Goal: Transaction & Acquisition: Subscribe to service/newsletter

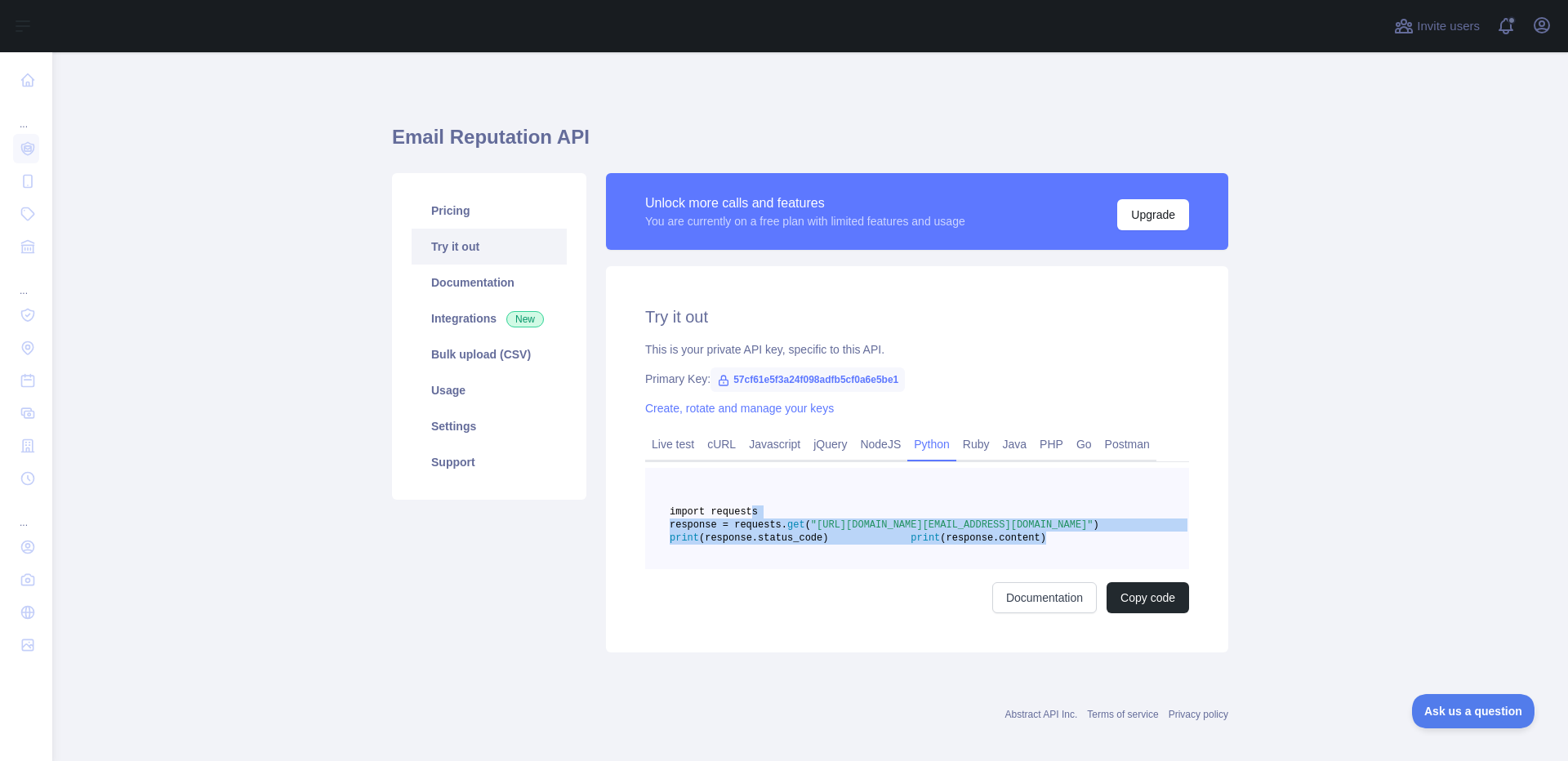
scroll to position [30, 0]
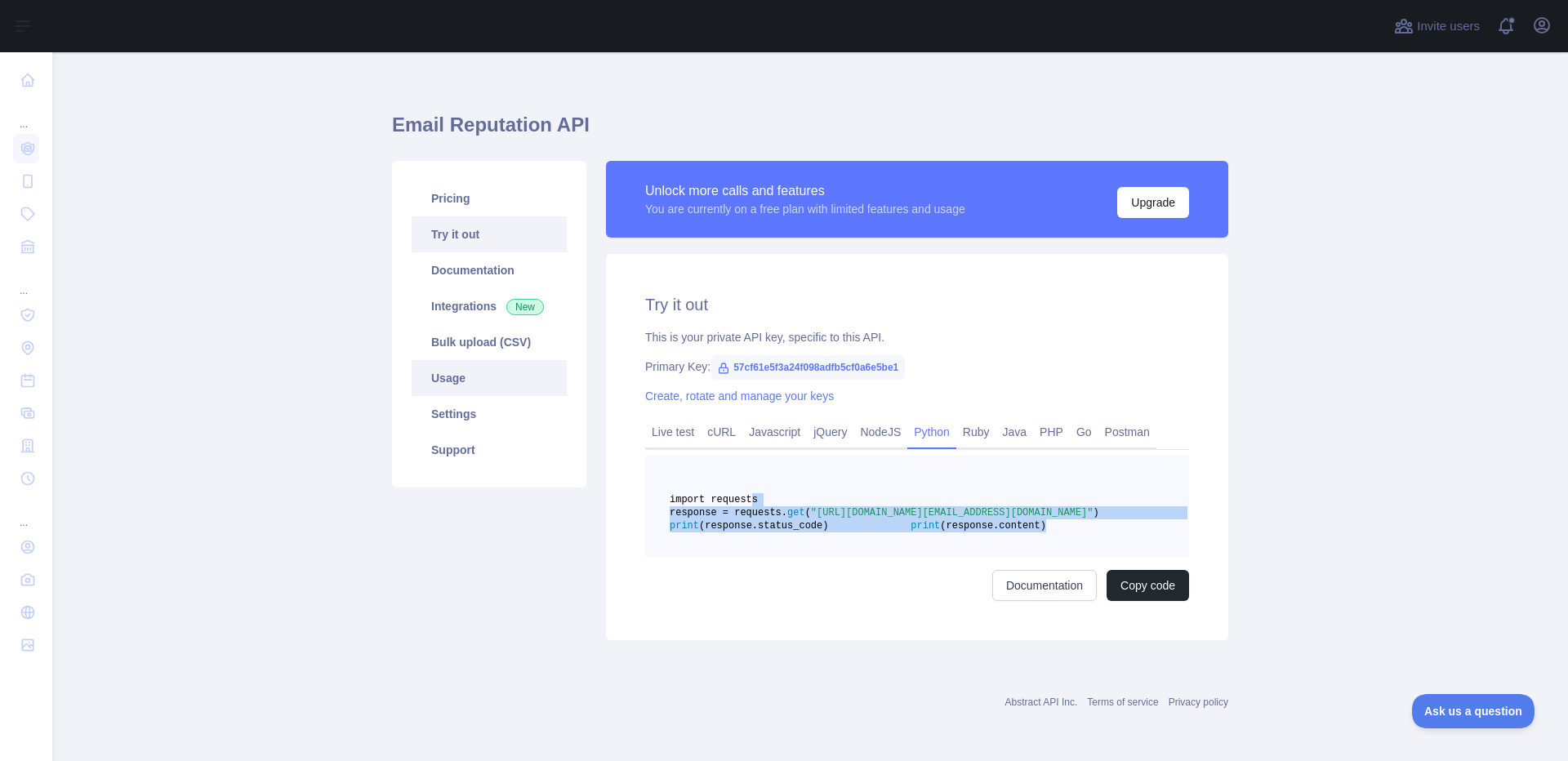
click at [474, 377] on link "Usage" at bounding box center [489, 378] width 156 height 36
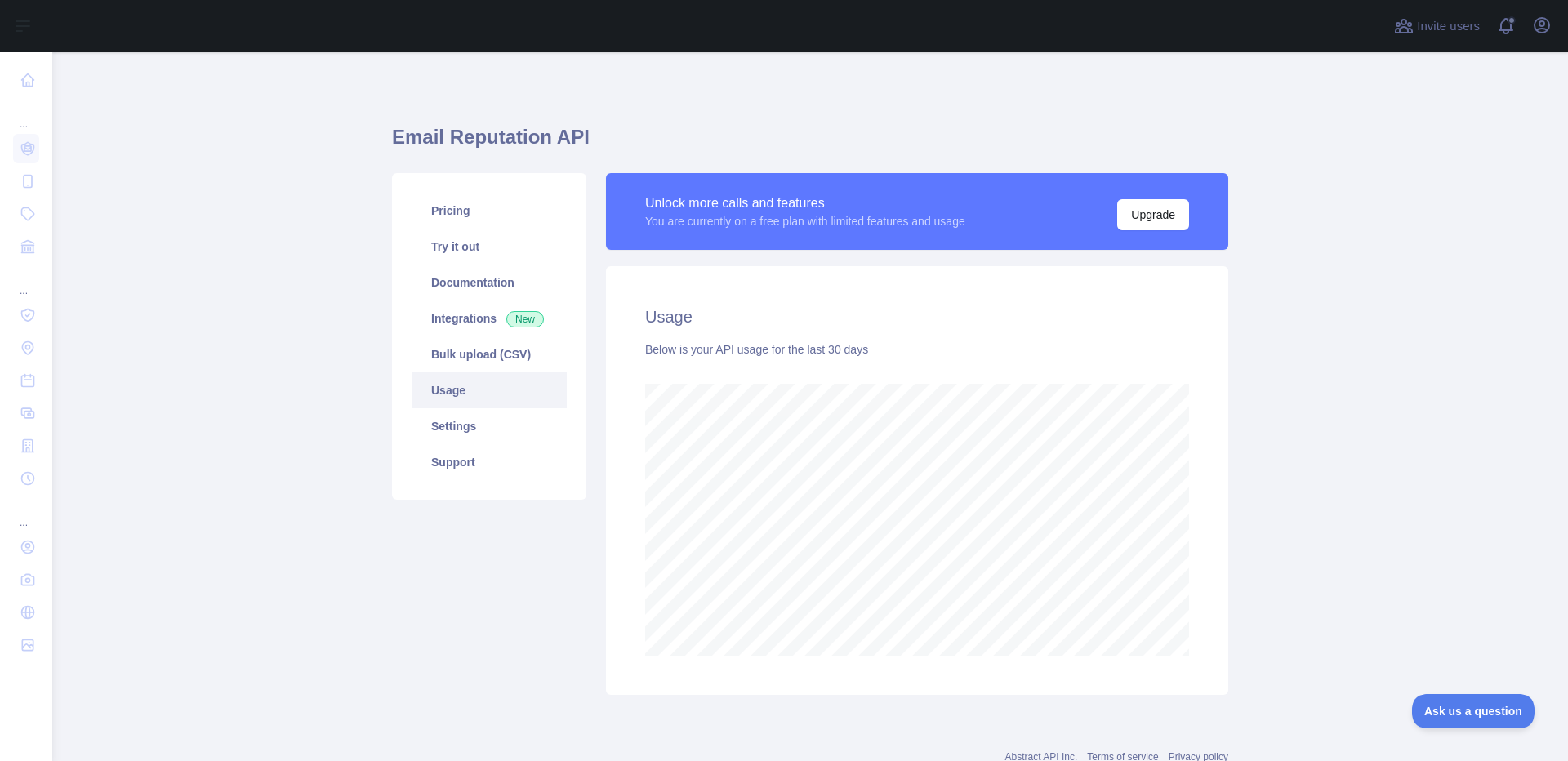
scroll to position [709, 1503]
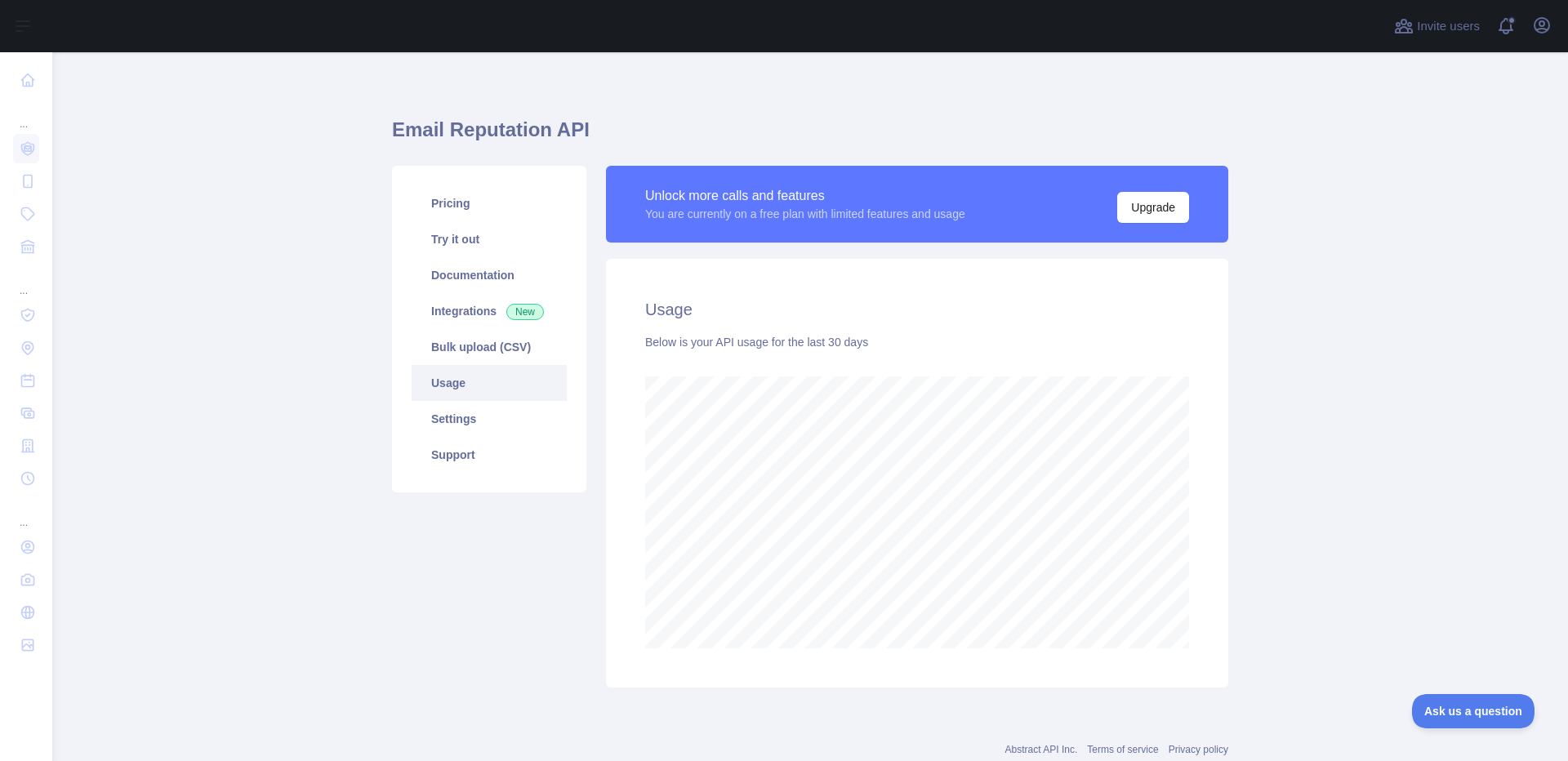
scroll to position [3, 0]
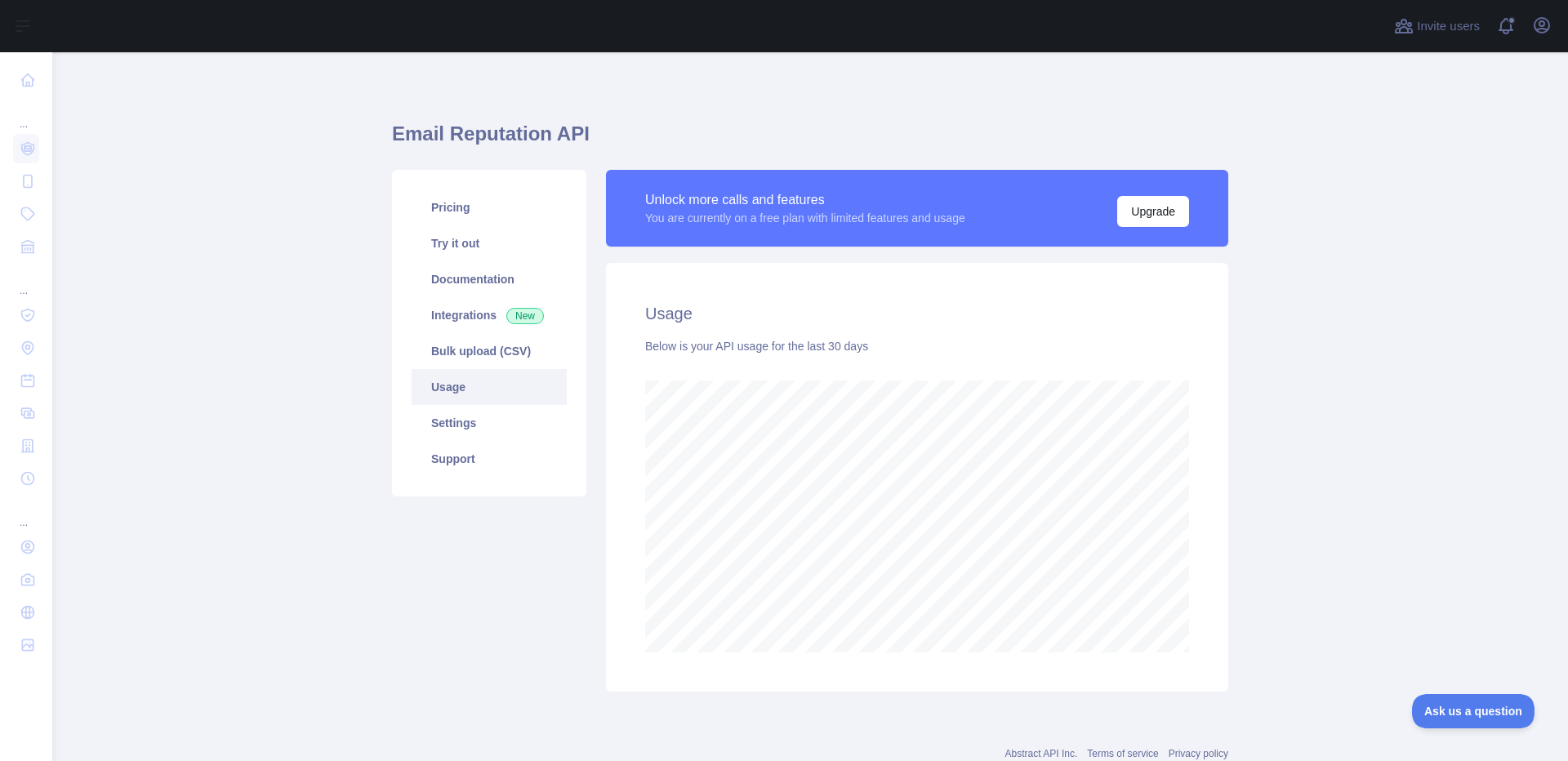
click at [843, 219] on div "You are currently on a free plan with limited features and usage" at bounding box center [804, 218] width 320 height 16
click at [1538, 21] on icon "button" at bounding box center [1542, 26] width 20 height 20
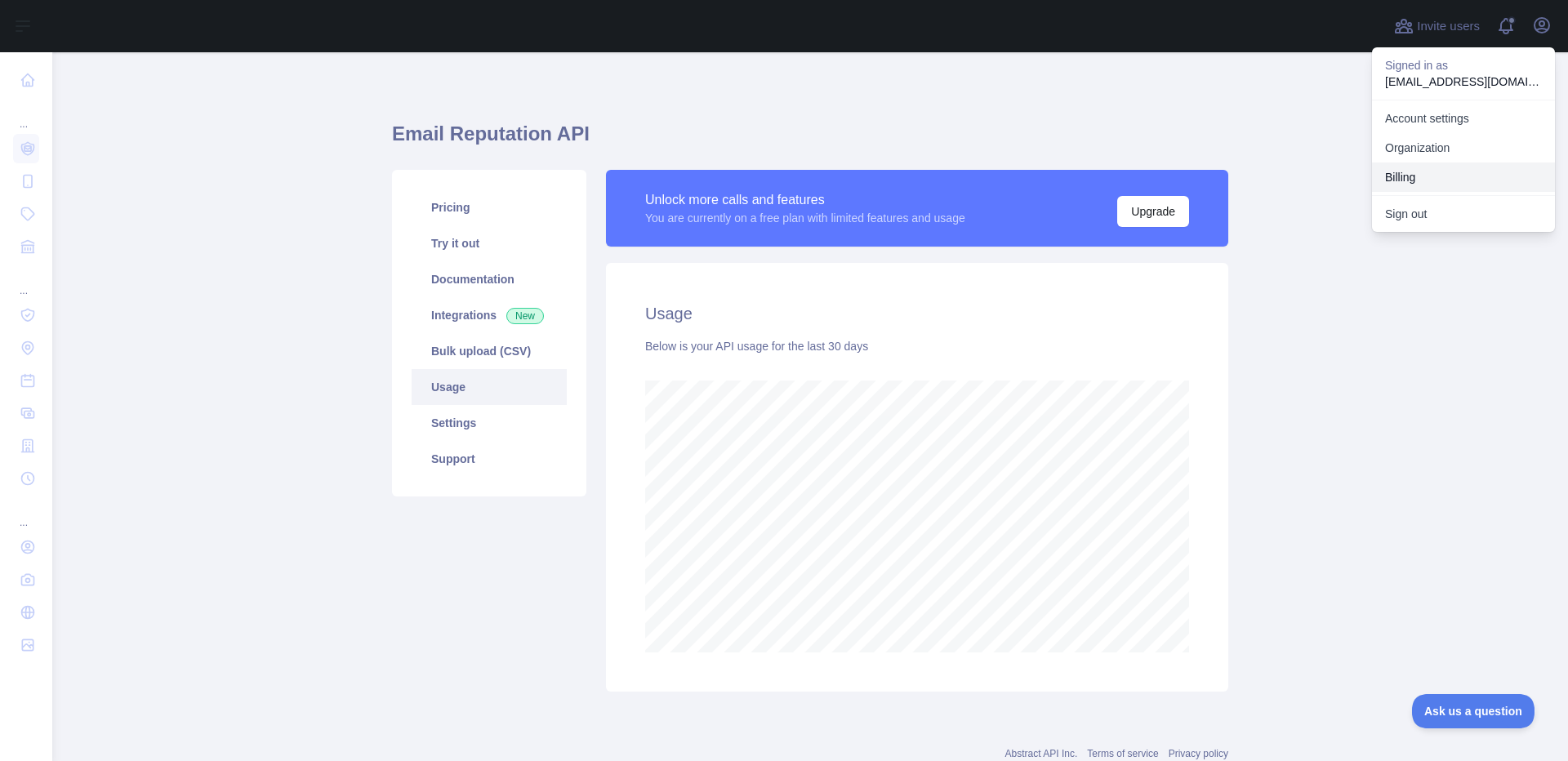
click at [1411, 170] on button "Billing" at bounding box center [1462, 177] width 182 height 29
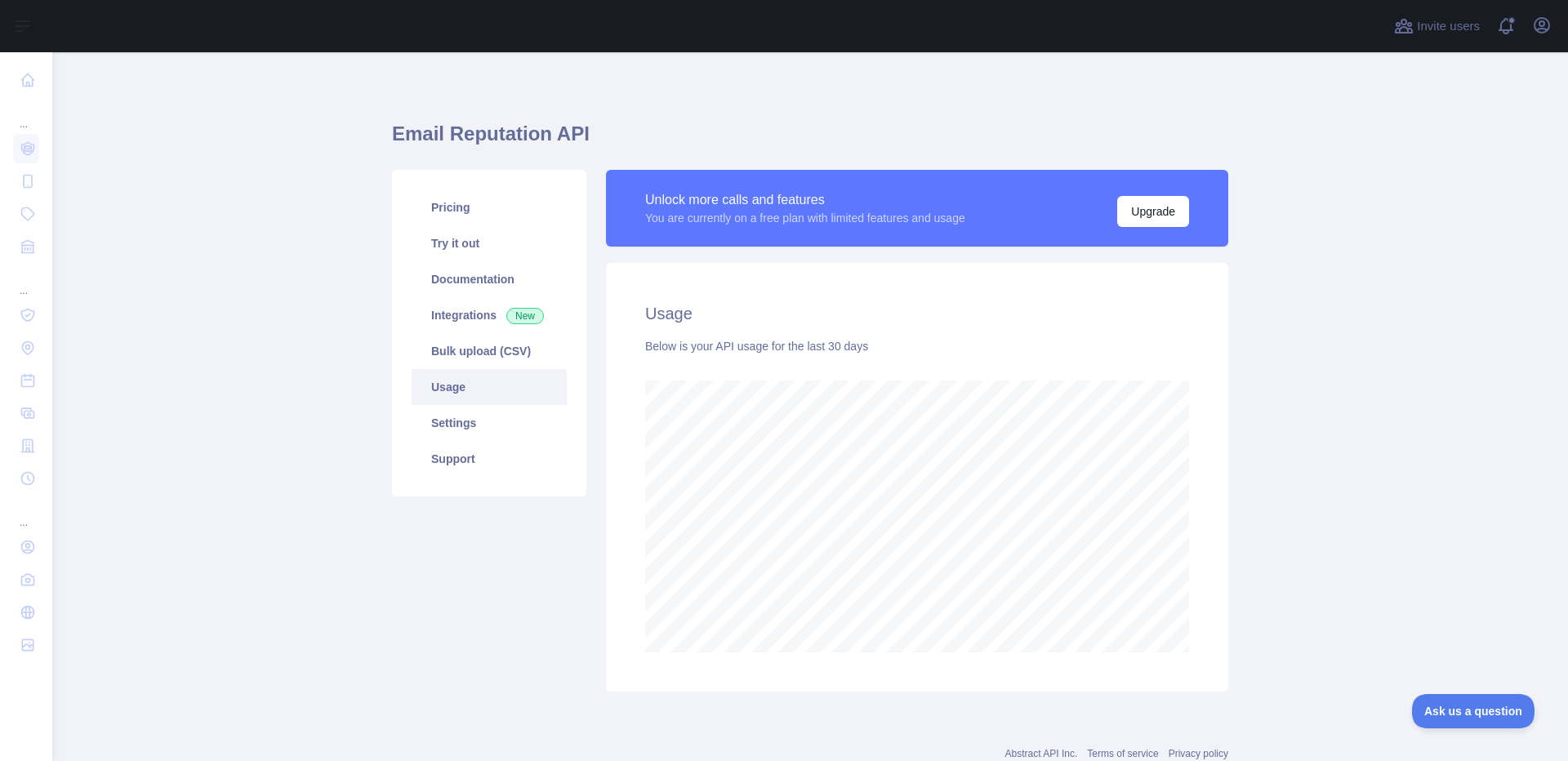
scroll to position [709, 1503]
click at [460, 445] on link "Support" at bounding box center [489, 459] width 156 height 36
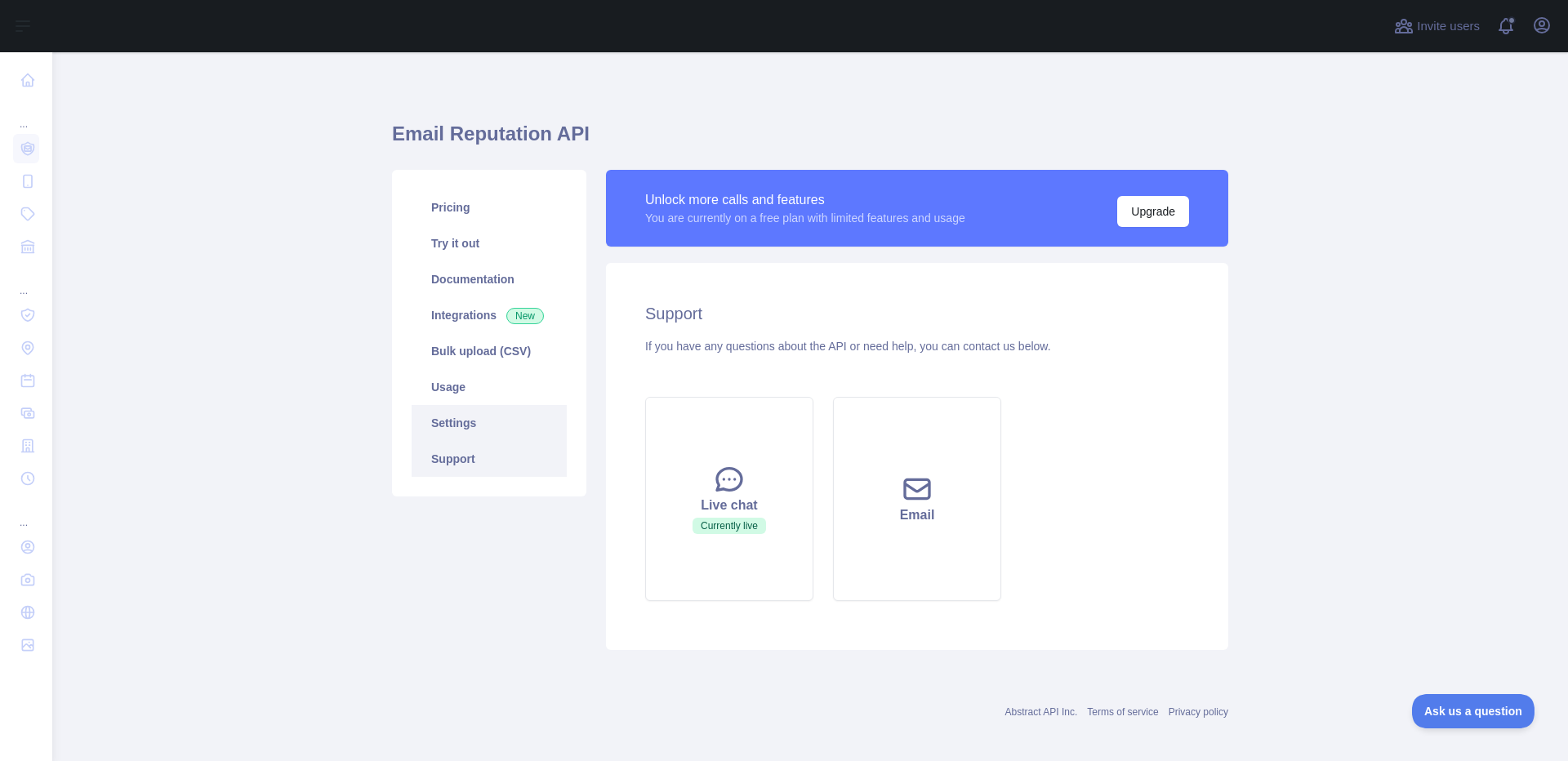
click at [460, 431] on link "Settings" at bounding box center [489, 423] width 156 height 36
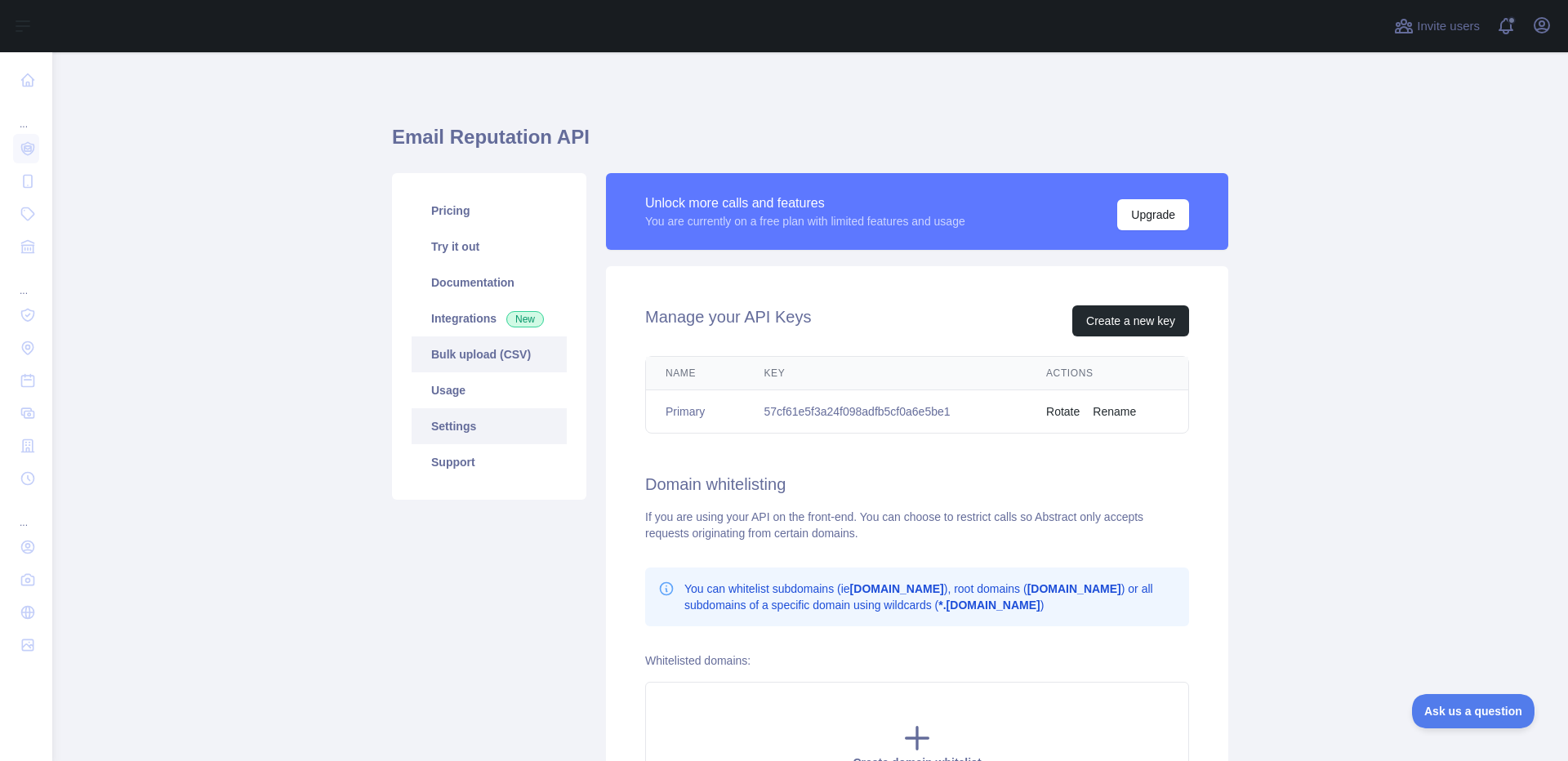
click at [472, 362] on link "Bulk upload (CSV)" at bounding box center [489, 354] width 156 height 36
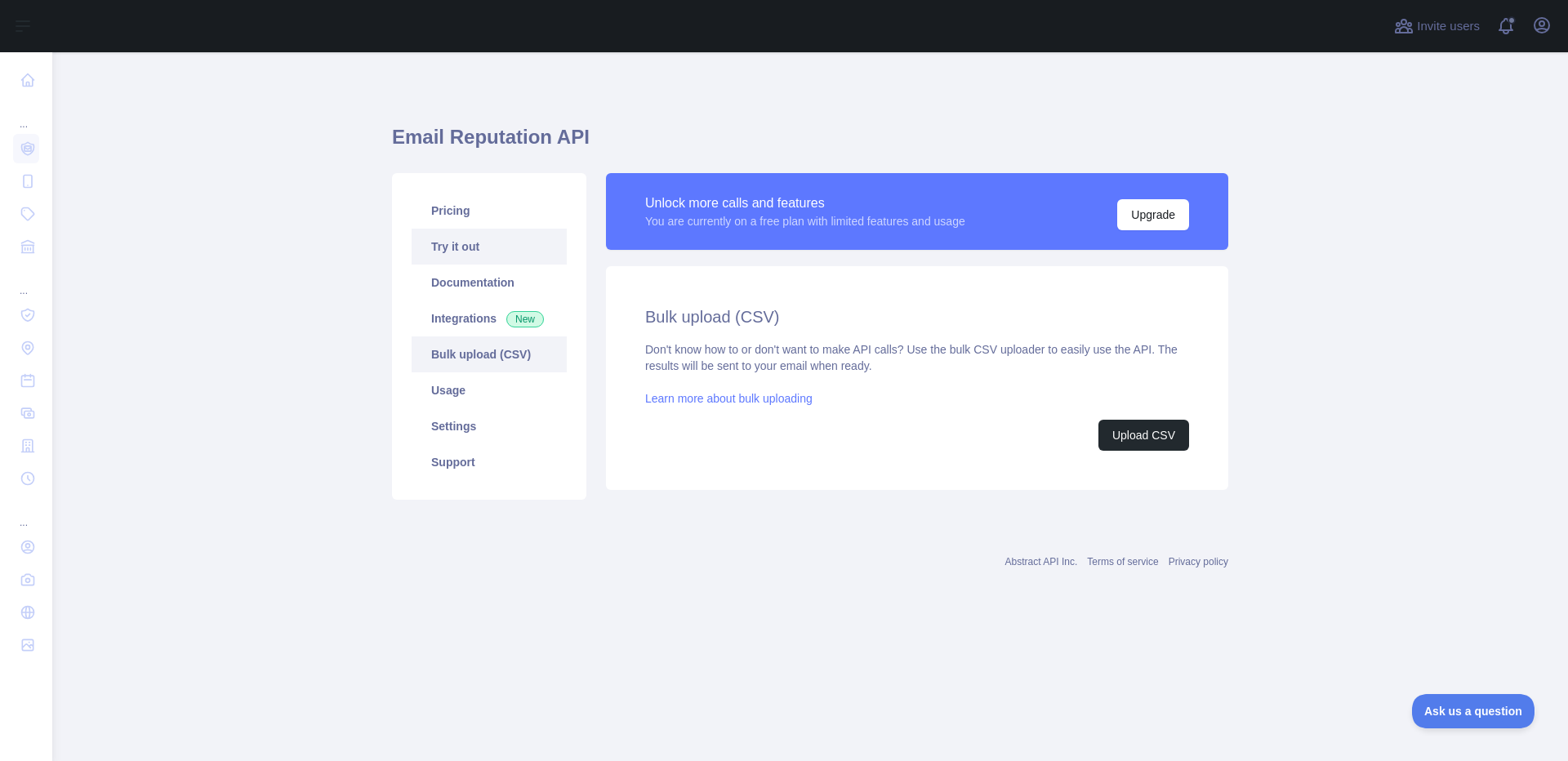
click at [490, 241] on link "Try it out" at bounding box center [489, 246] width 156 height 36
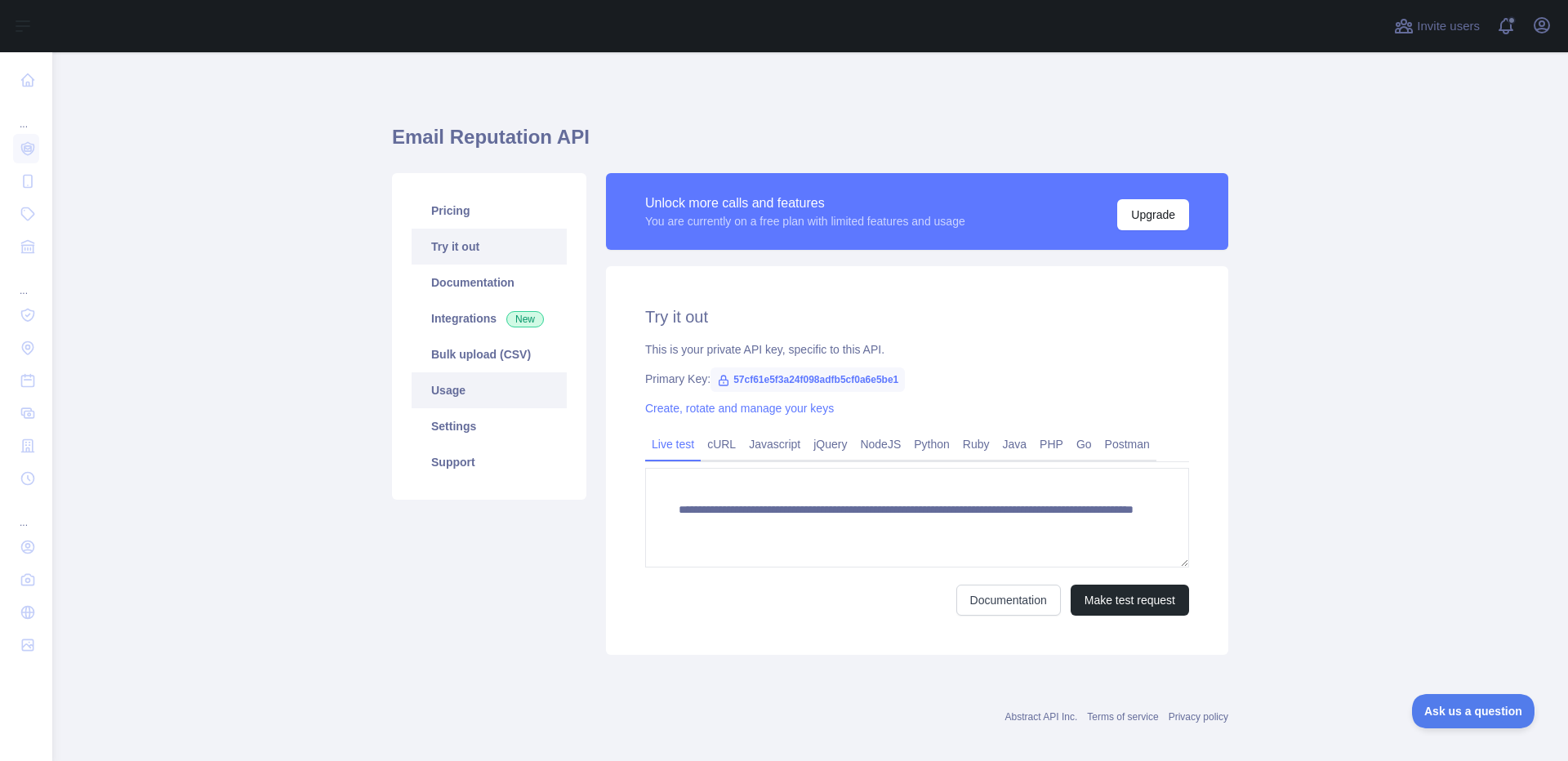
click at [444, 382] on link "Usage" at bounding box center [489, 391] width 156 height 36
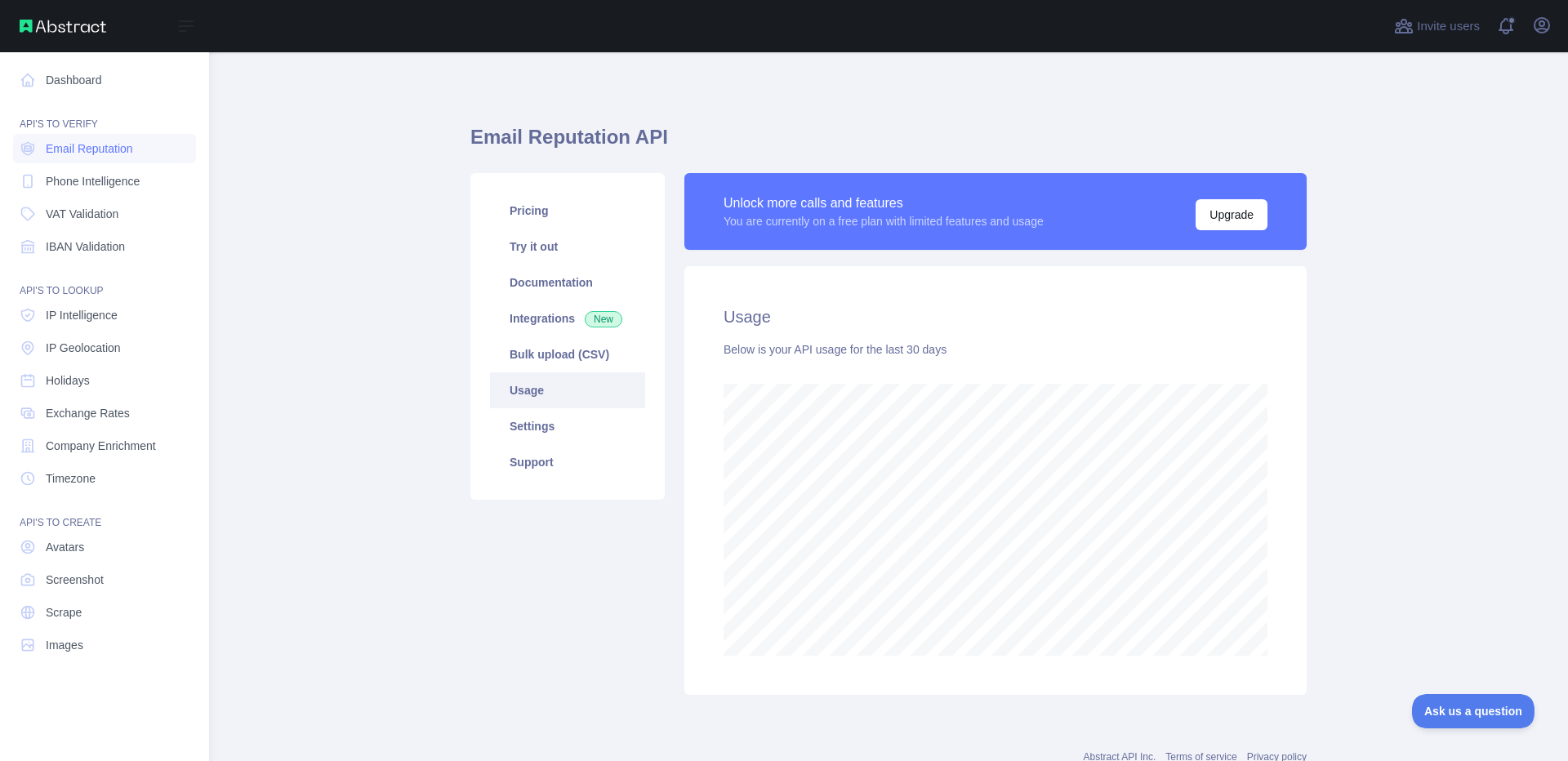
scroll to position [816300, 815205]
click at [82, 70] on link "Dashboard" at bounding box center [104, 80] width 182 height 29
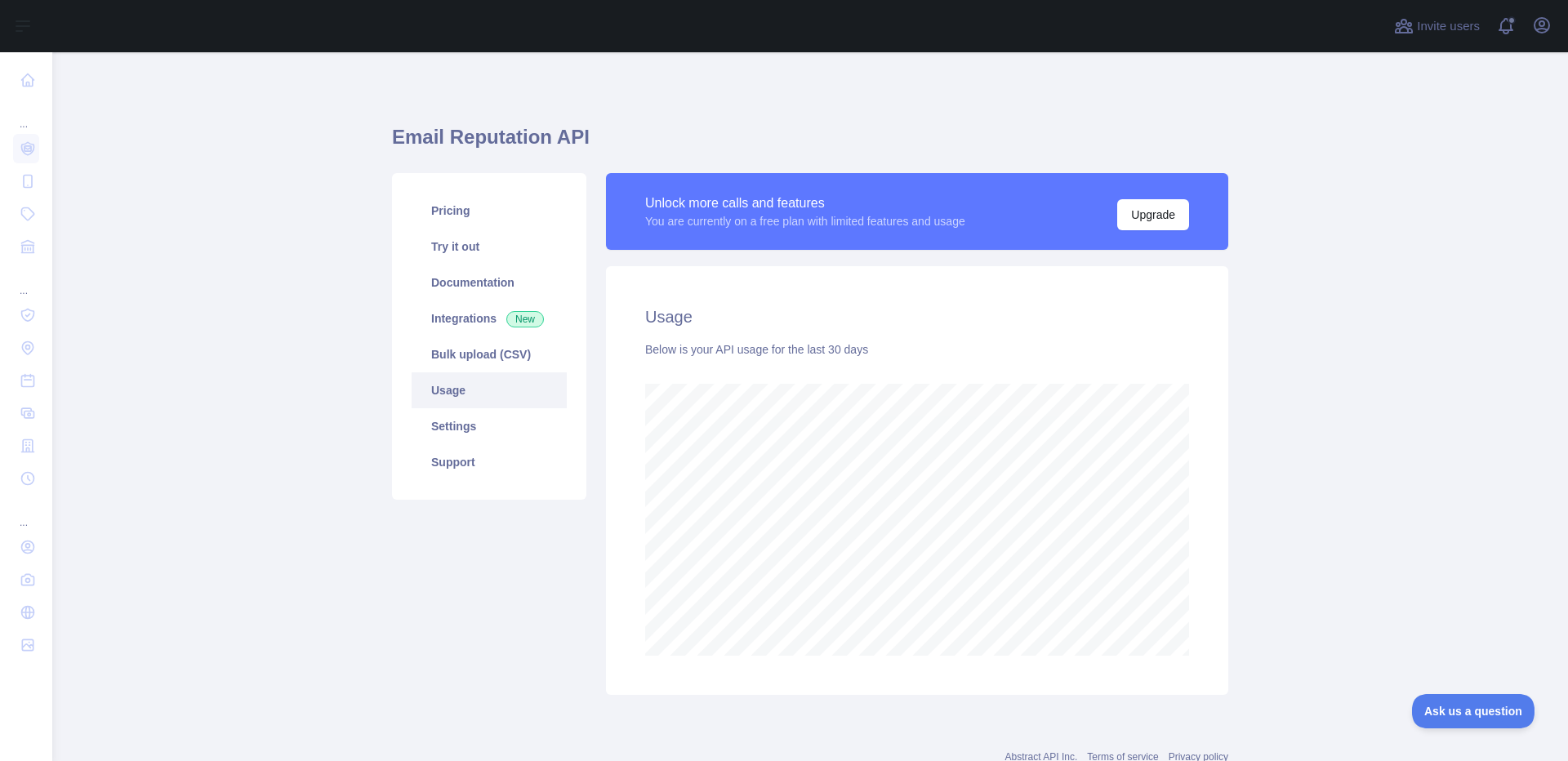
scroll to position [709, 1503]
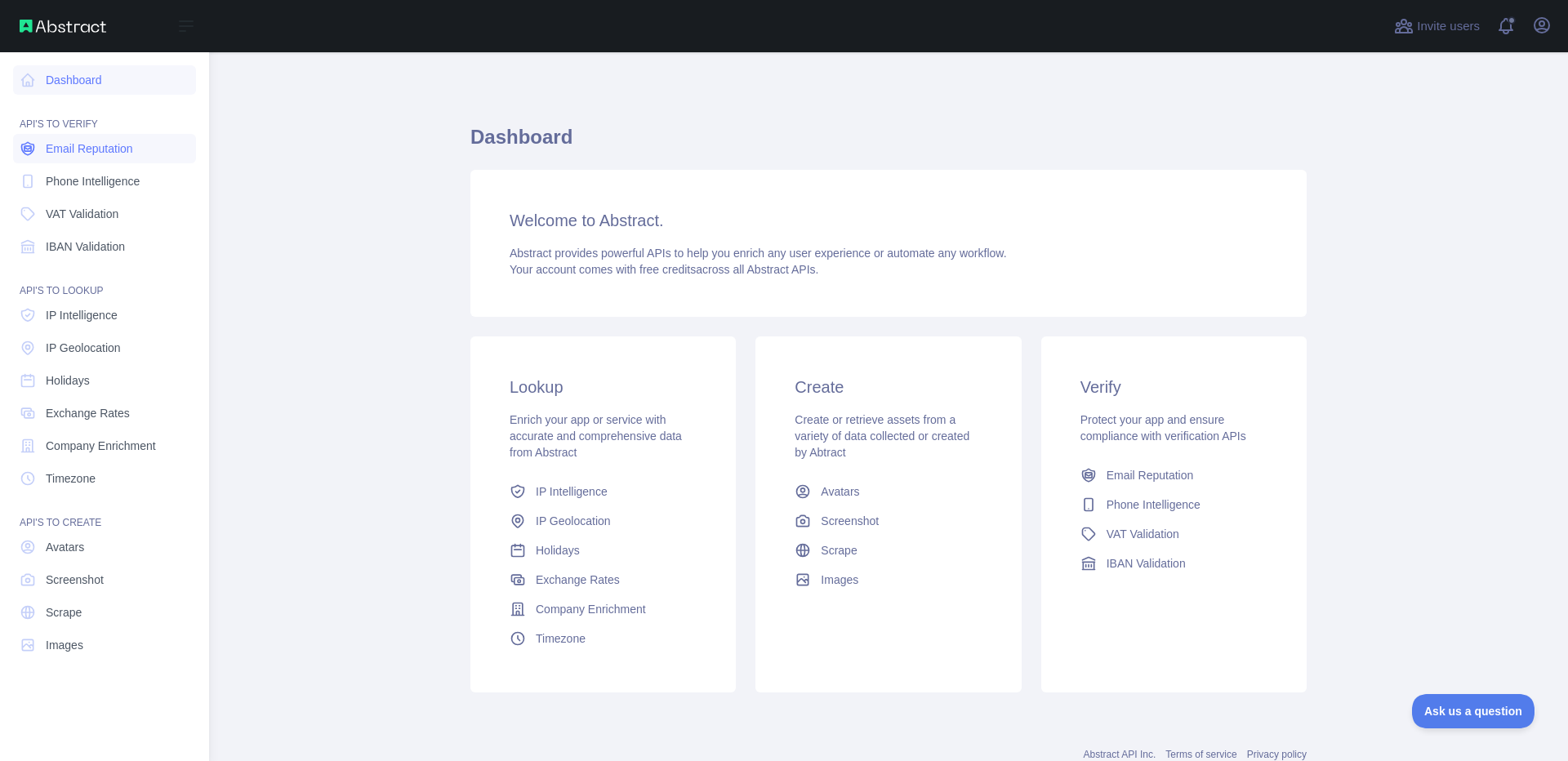
click at [83, 161] on link "Email Reputation" at bounding box center [104, 148] width 182 height 29
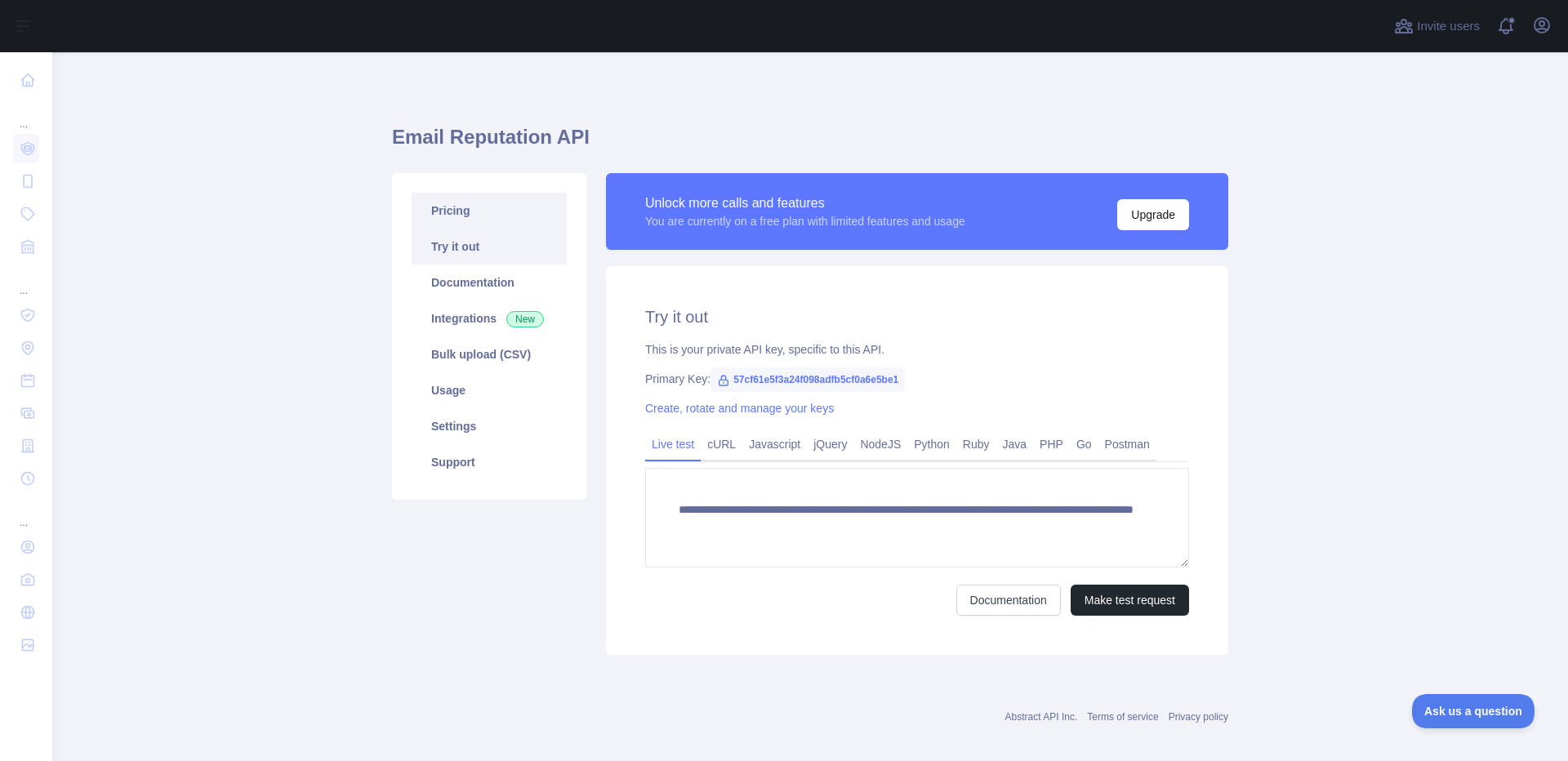
click at [494, 202] on link "Pricing" at bounding box center [489, 210] width 156 height 36
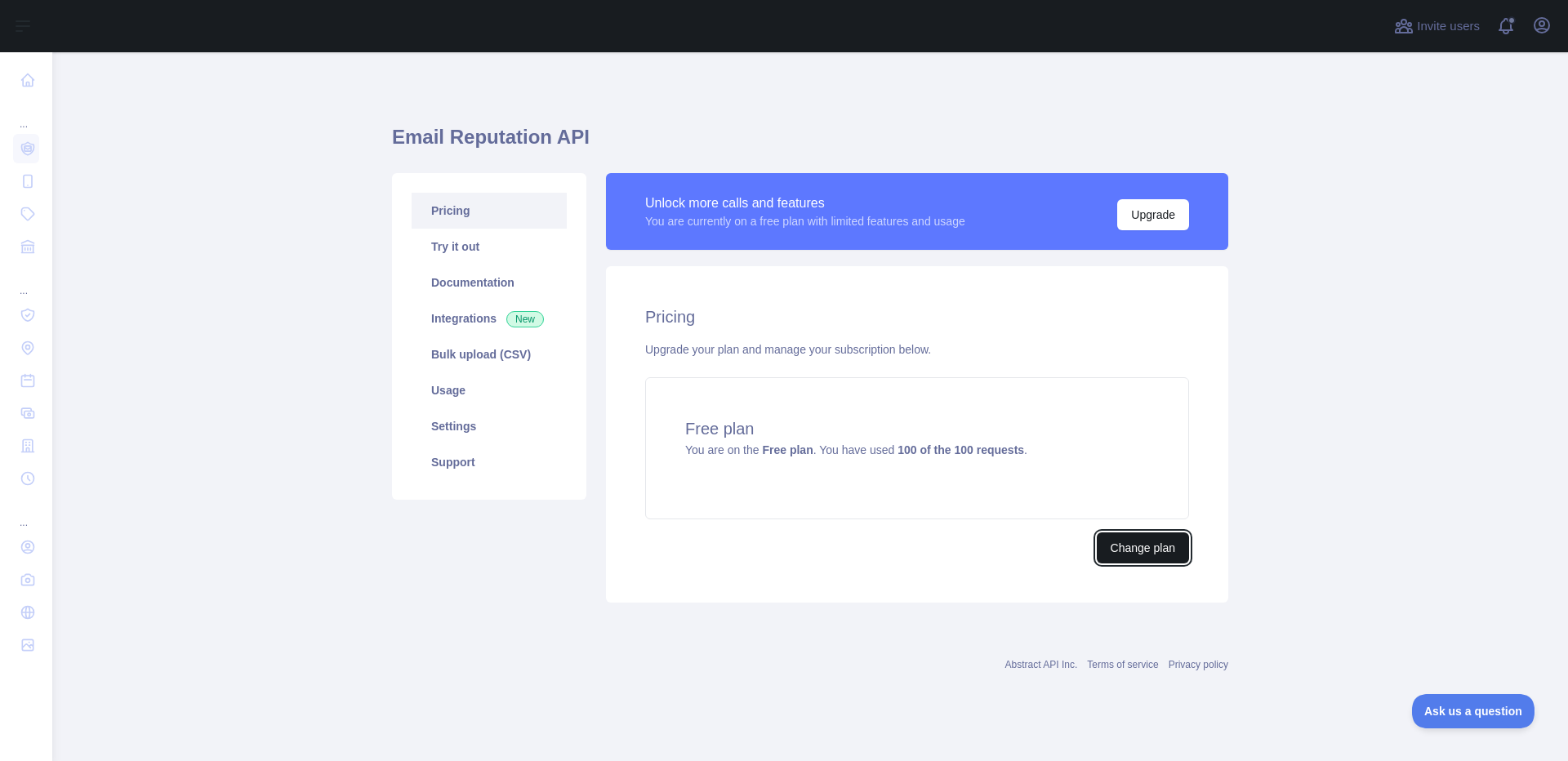
click at [1111, 538] on button "Change plan" at bounding box center [1142, 548] width 93 height 31
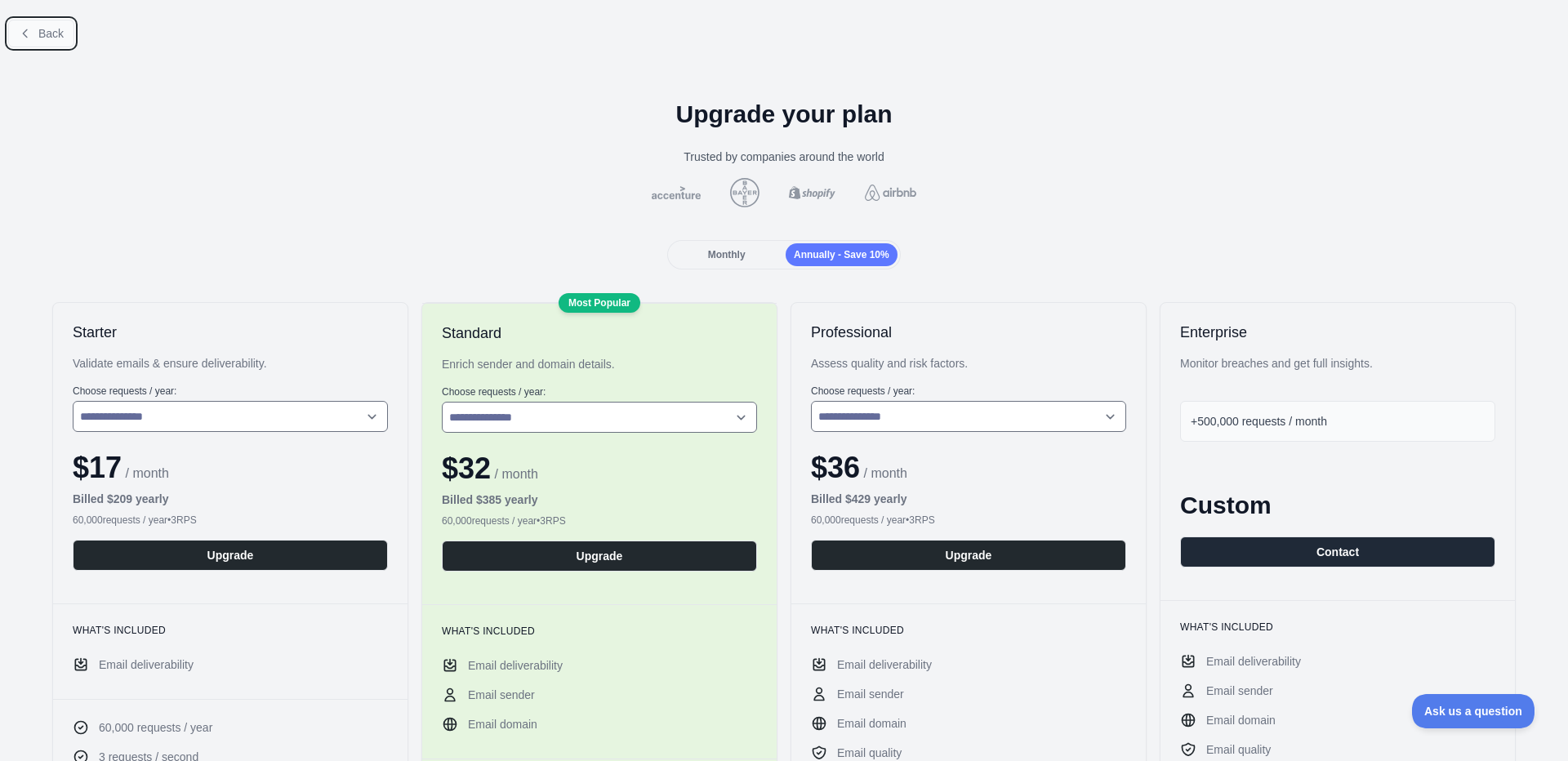
click at [48, 37] on span "Back" at bounding box center [51, 33] width 25 height 13
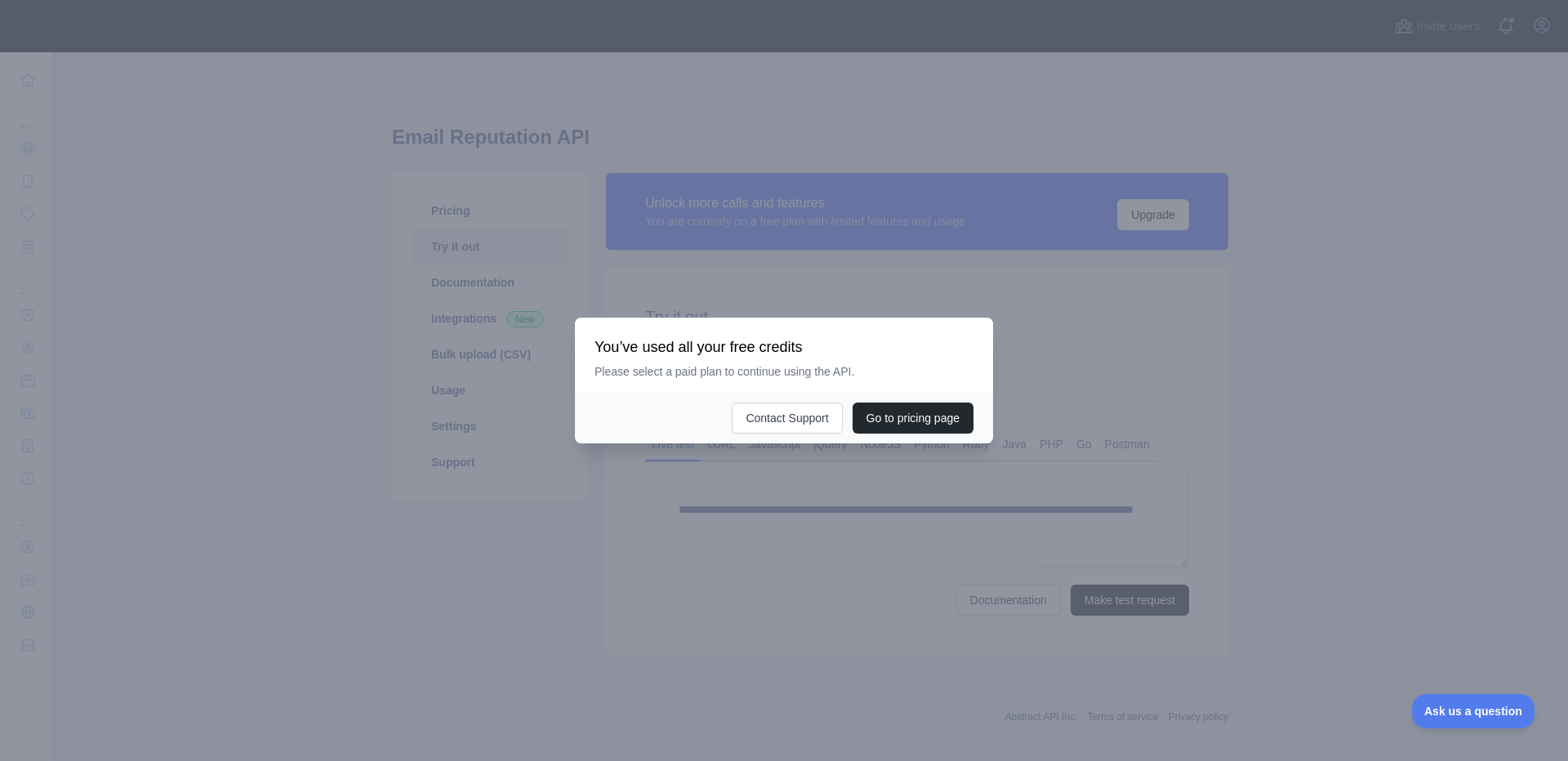
click at [750, 476] on div at bounding box center [784, 380] width 1568 height 761
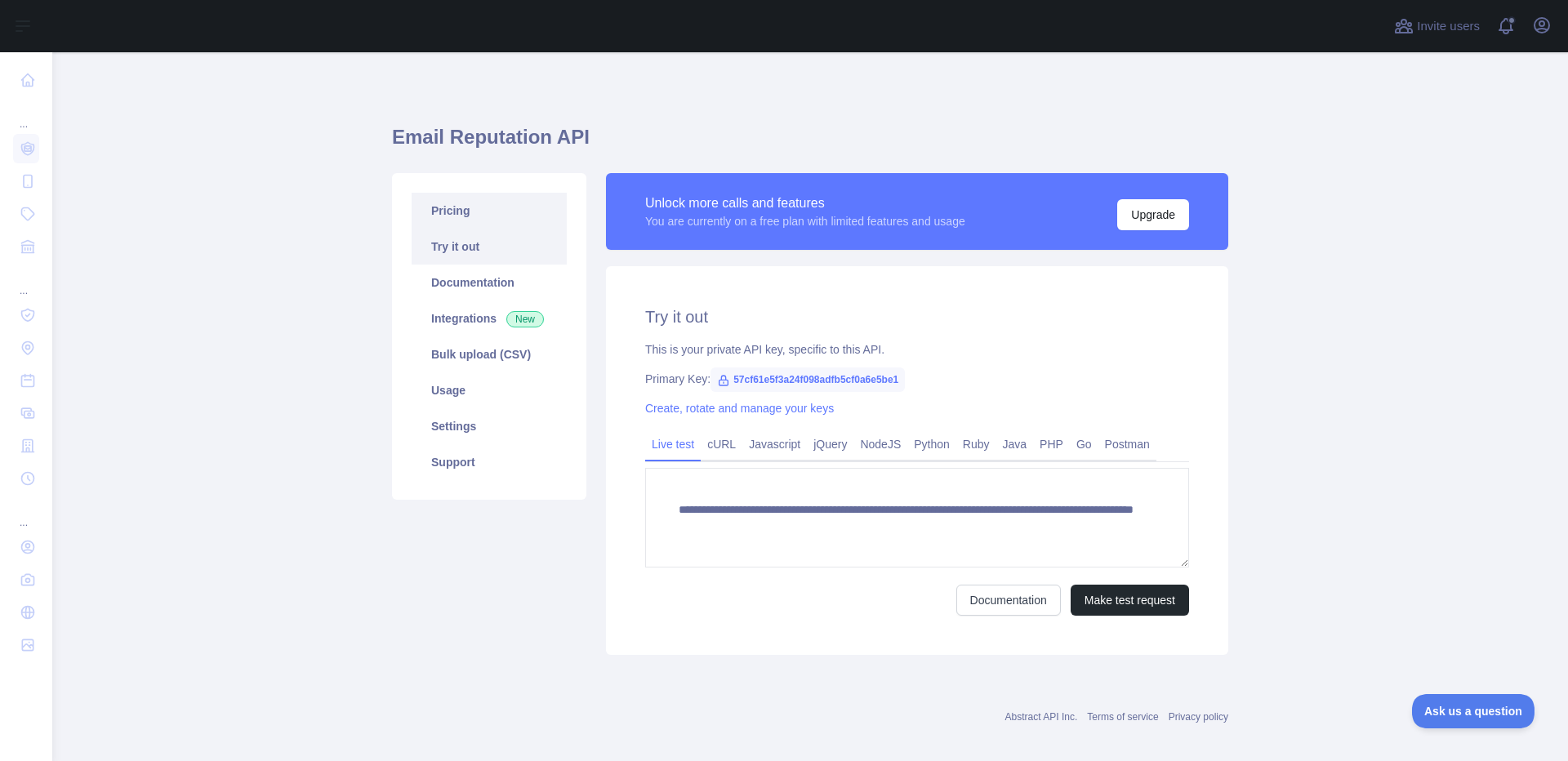
click at [464, 214] on link "Pricing" at bounding box center [489, 210] width 156 height 36
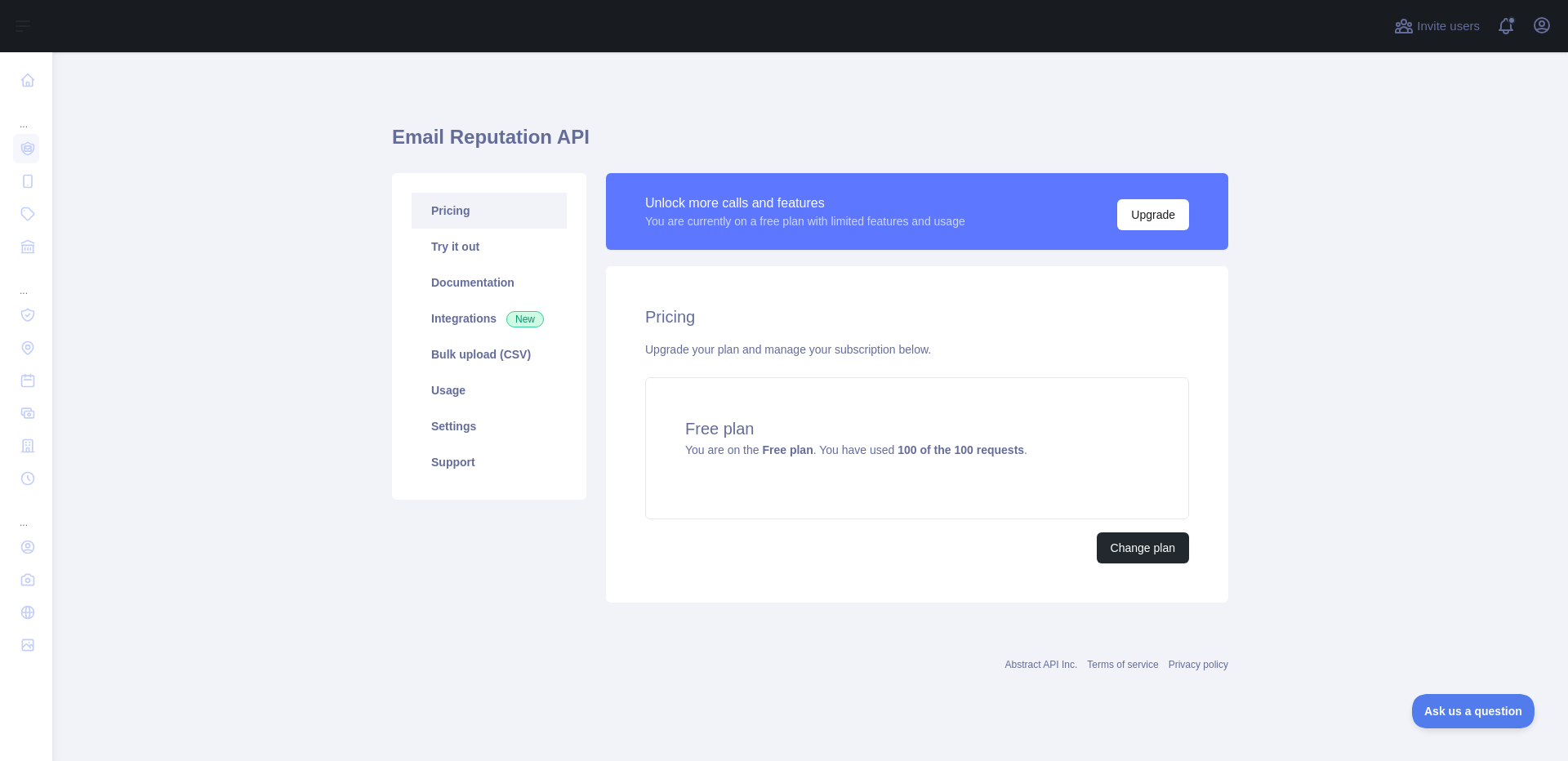
click at [846, 500] on div "Free plan You are on the Free plan . You have used 100 of the 100 requests ." at bounding box center [917, 448] width 544 height 143
